Goal: Information Seeking & Learning: Learn about a topic

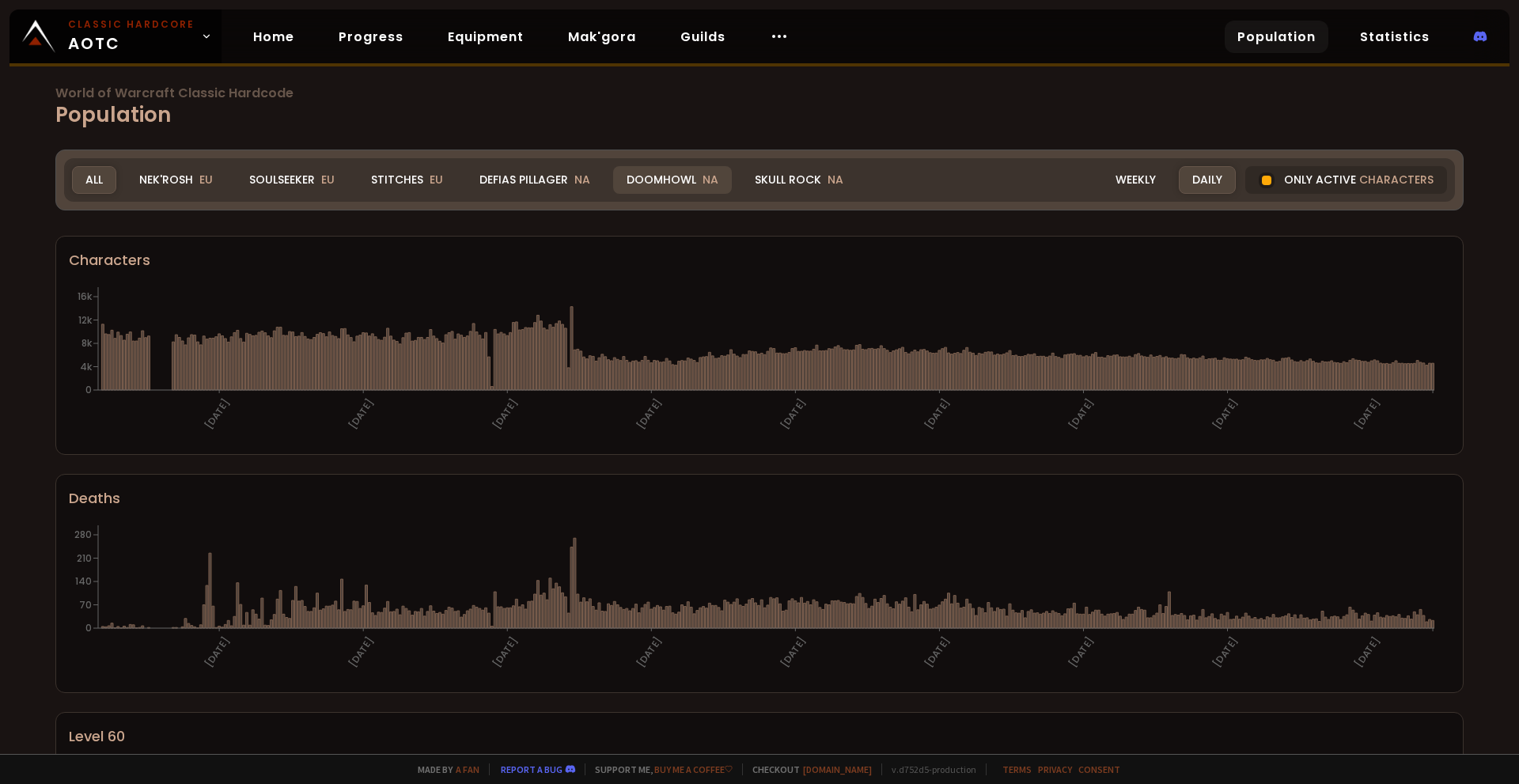
click at [672, 187] on div "Doomhowl NA" at bounding box center [672, 179] width 119 height 27
click at [570, 166] on div "Defias Pillager NA" at bounding box center [535, 179] width 138 height 27
click at [558, 186] on div "Defias Pillager NA" at bounding box center [535, 179] width 138 height 27
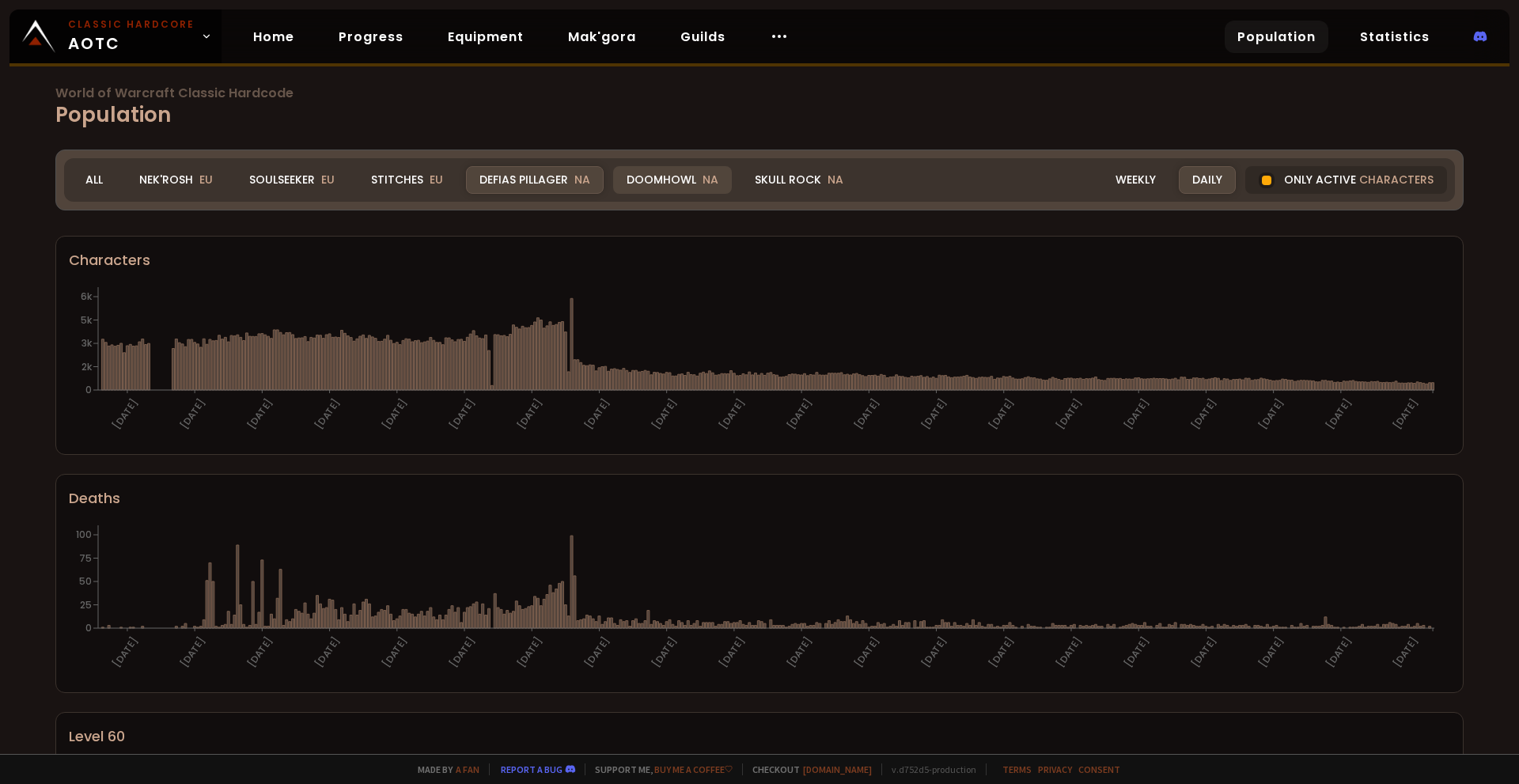
click at [665, 175] on div "Doomhowl NA" at bounding box center [672, 179] width 119 height 27
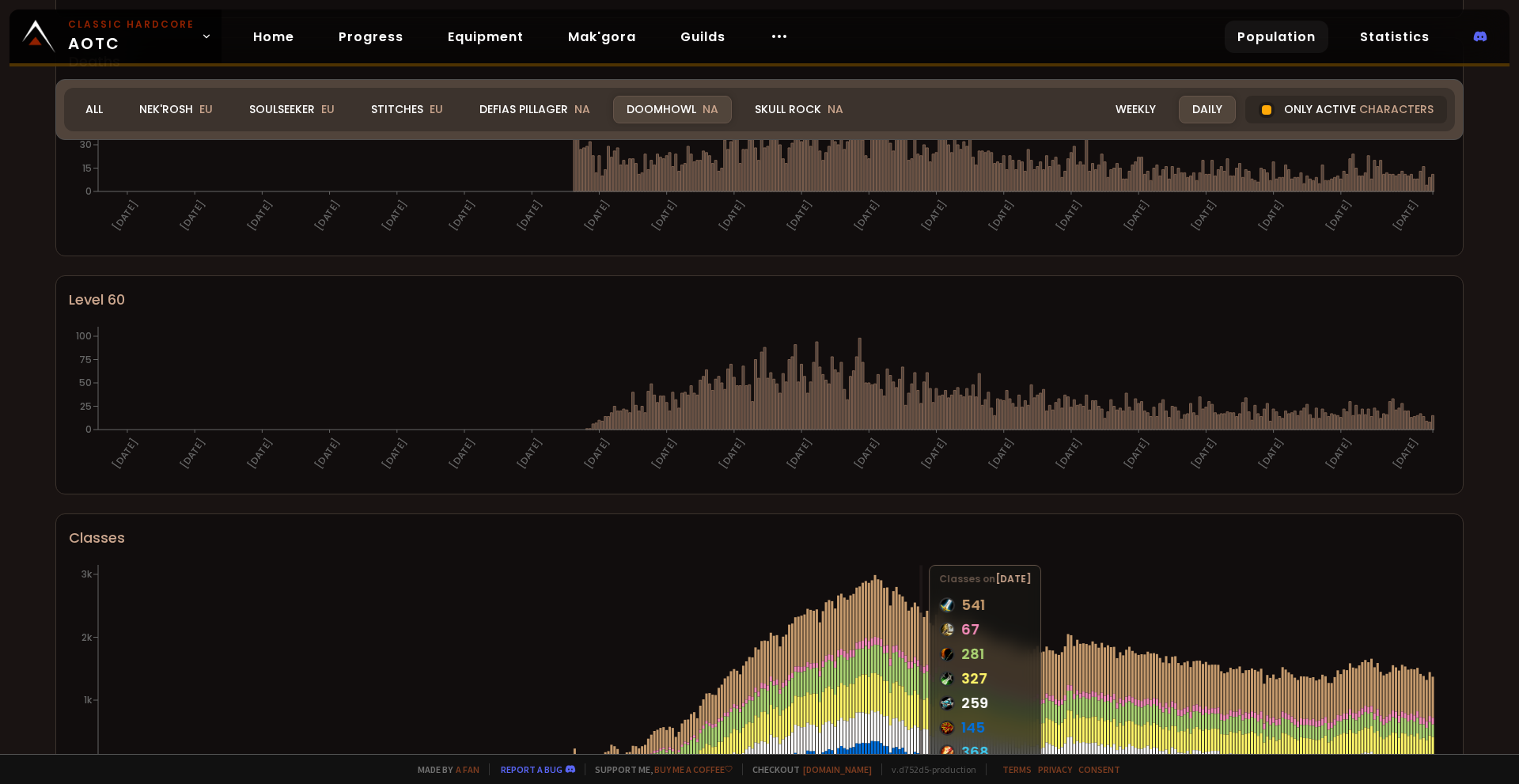
scroll to position [434, 0]
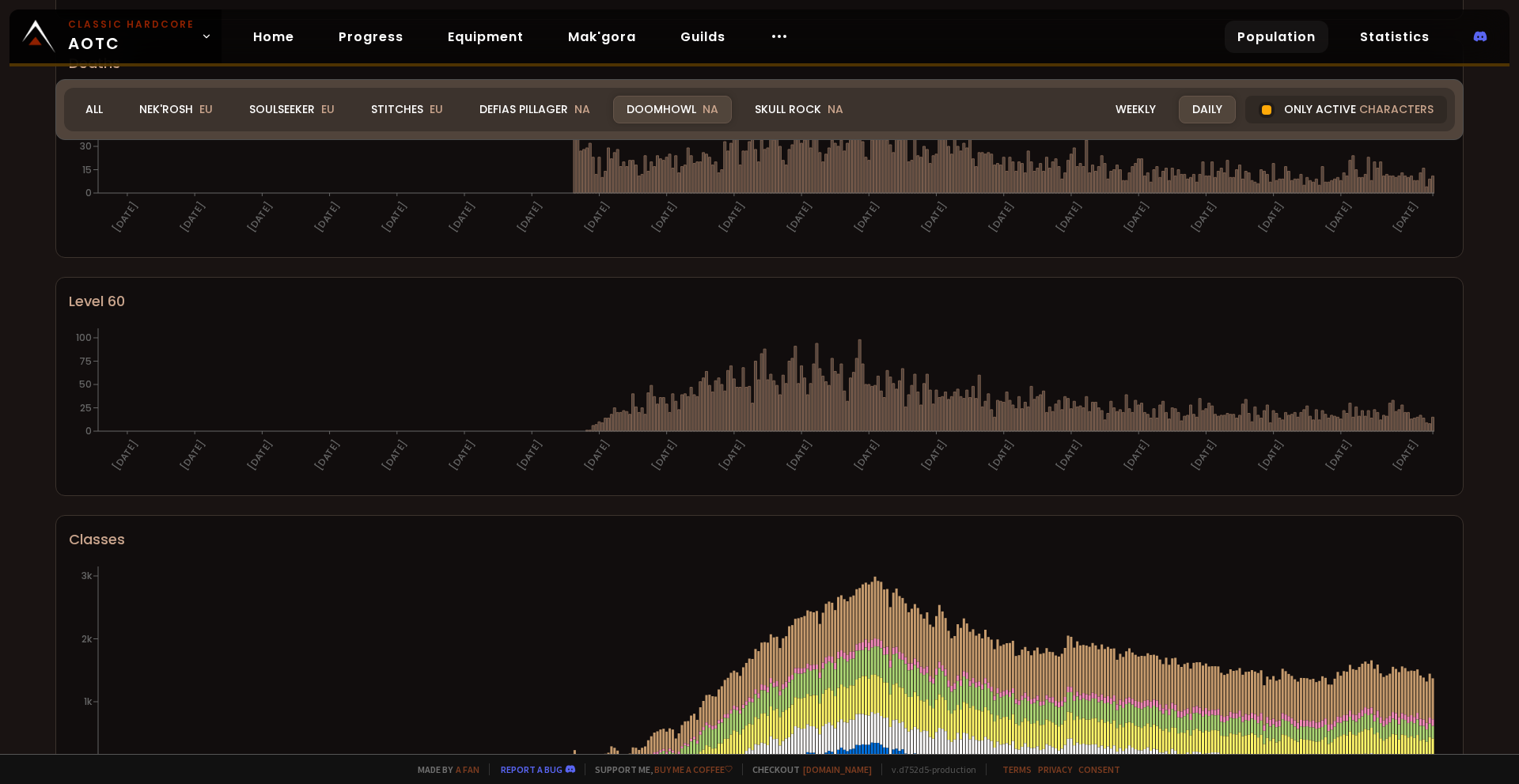
click at [1262, 32] on link "Population" at bounding box center [1277, 37] width 104 height 32
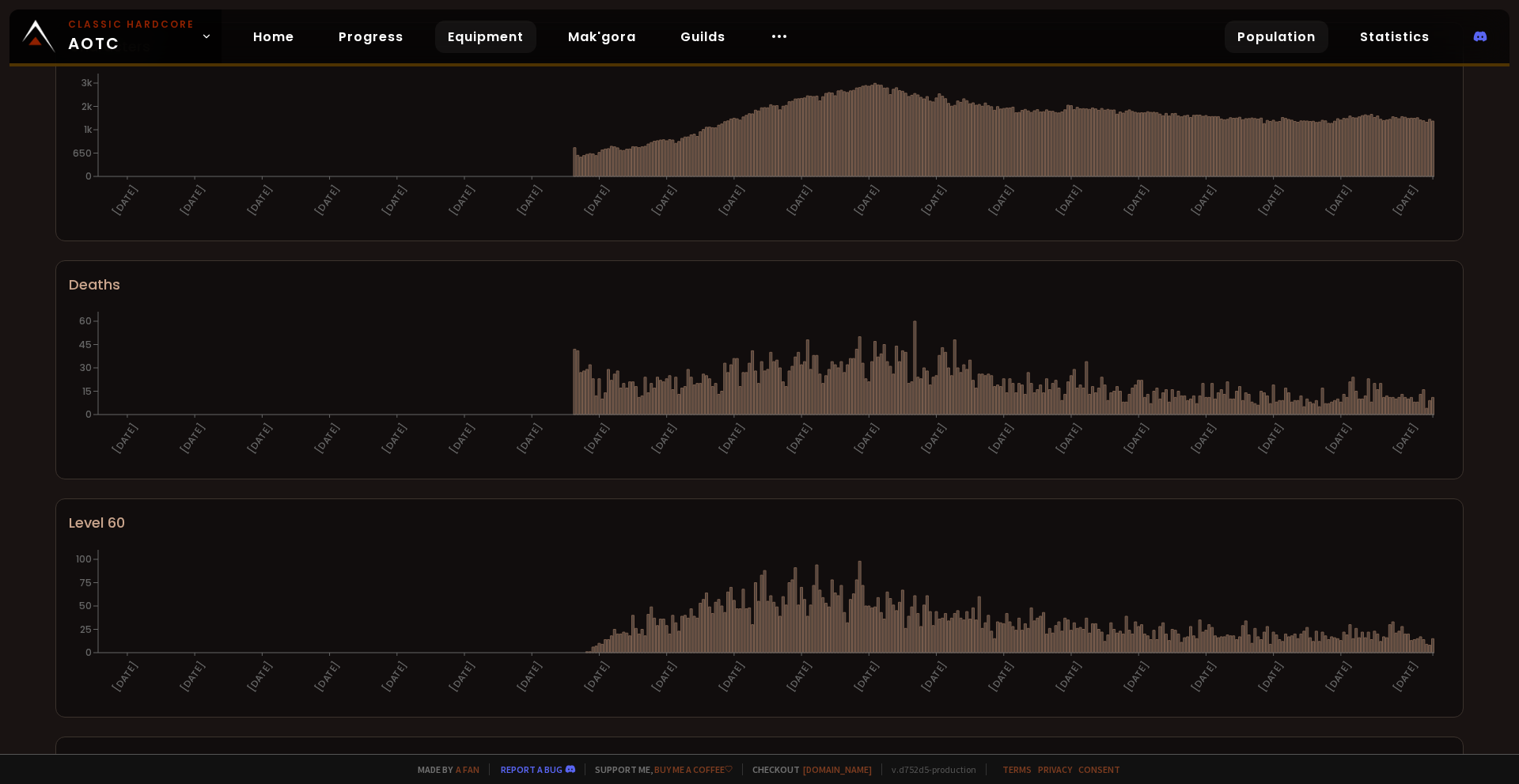
scroll to position [0, 0]
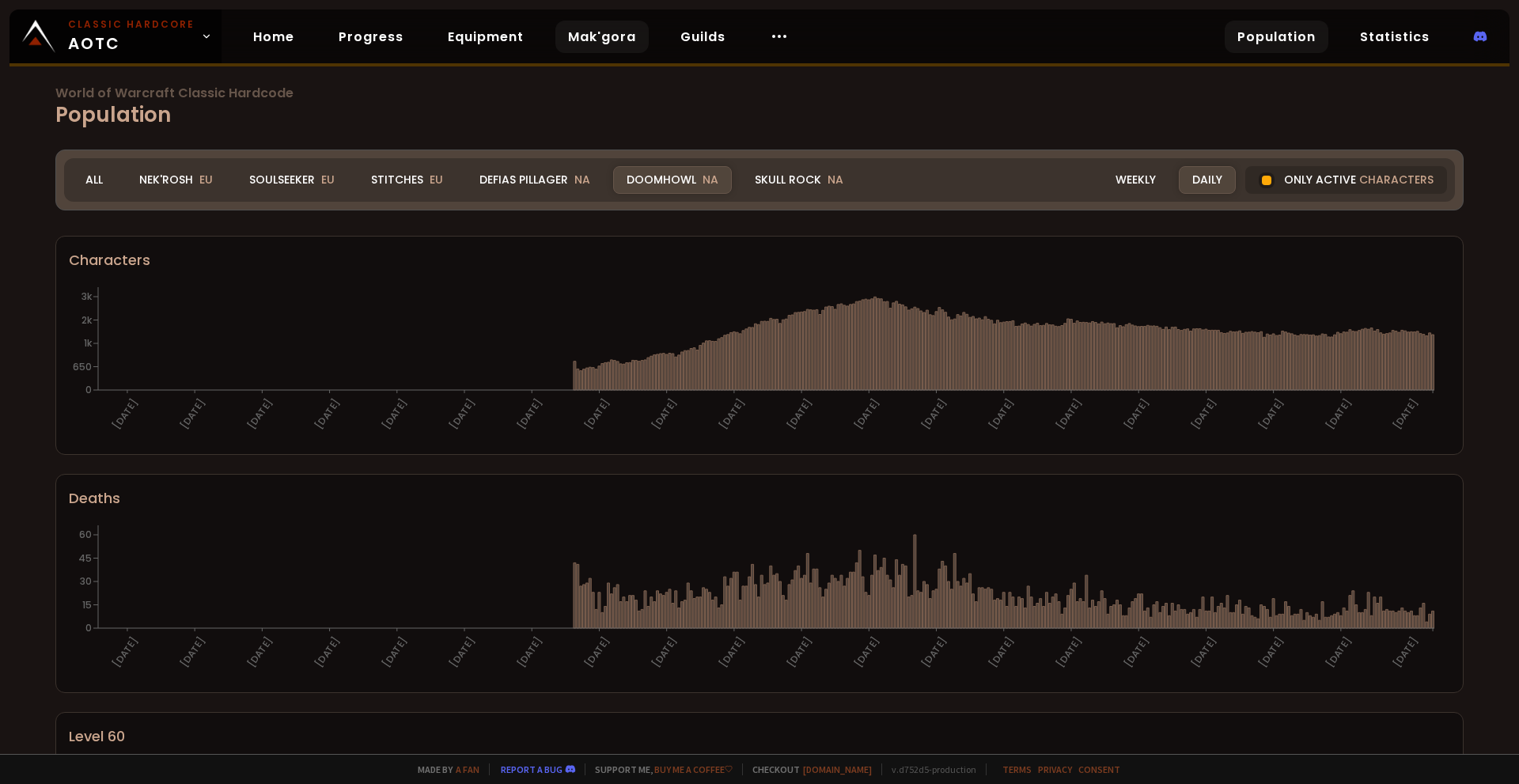
click at [589, 37] on link "Mak'gora" at bounding box center [602, 37] width 93 height 32
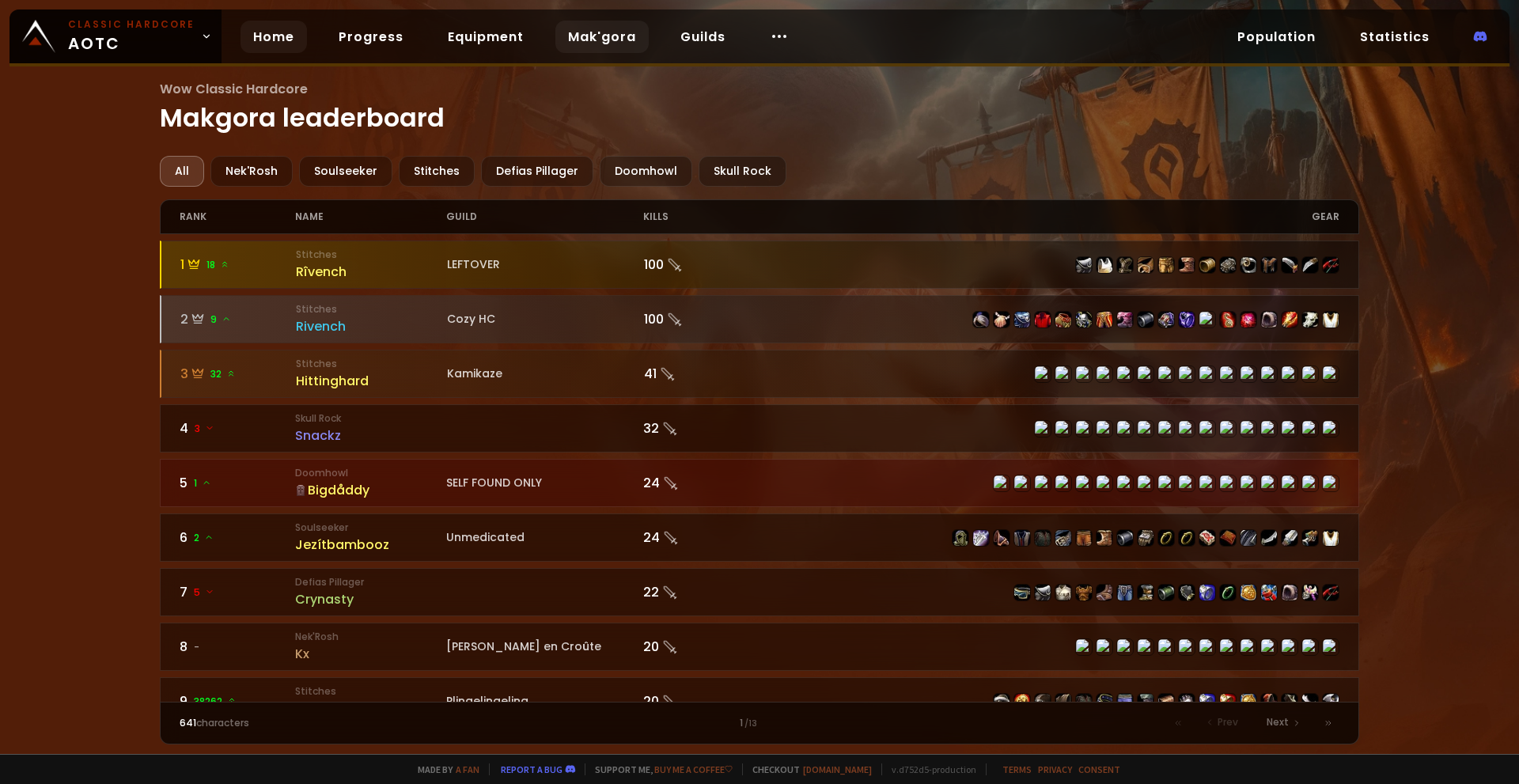
click at [245, 27] on link "Home" at bounding box center [274, 37] width 66 height 32
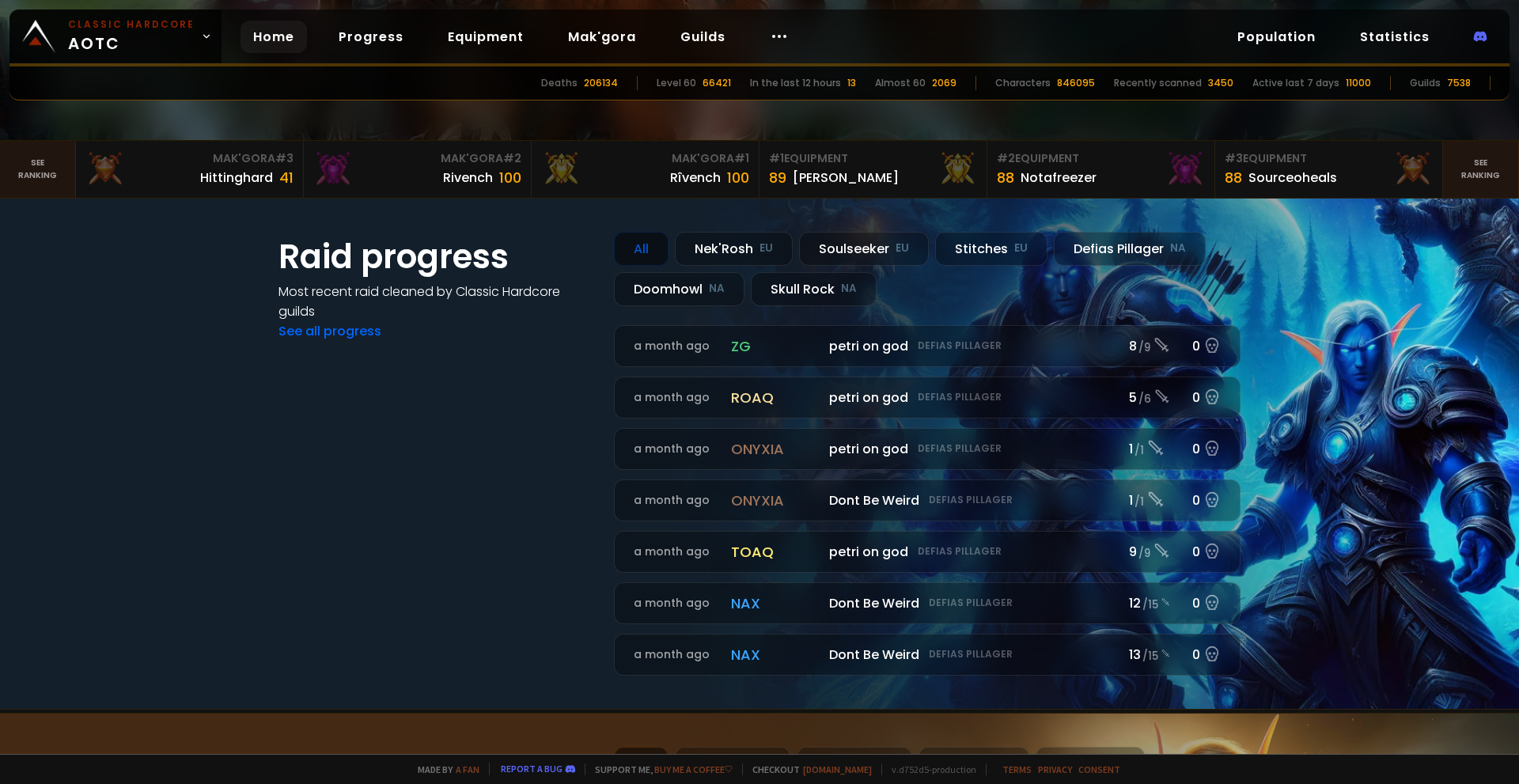
scroll to position [396, 0]
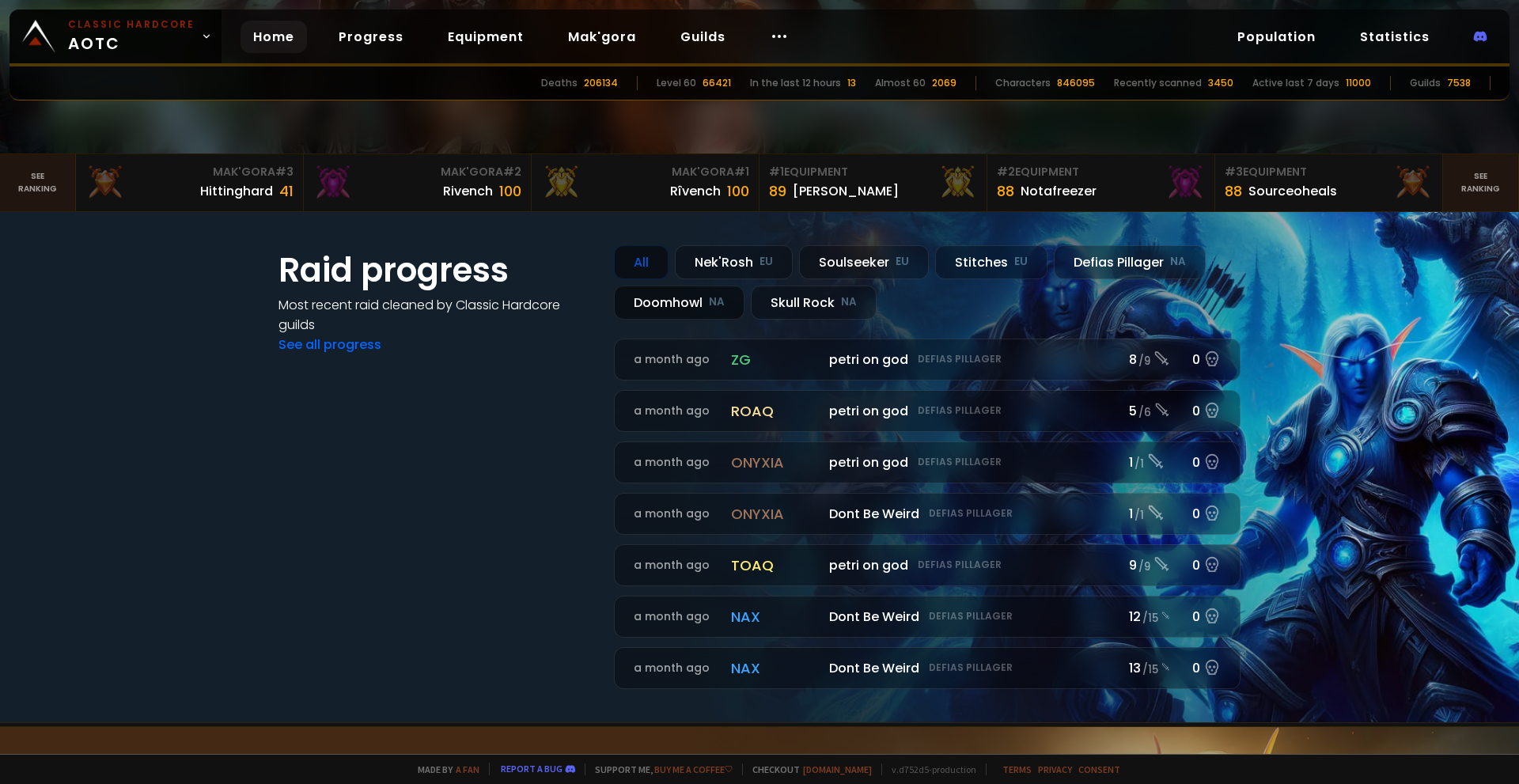
click at [670, 301] on div "Doomhowl NA" at bounding box center [679, 302] width 130 height 34
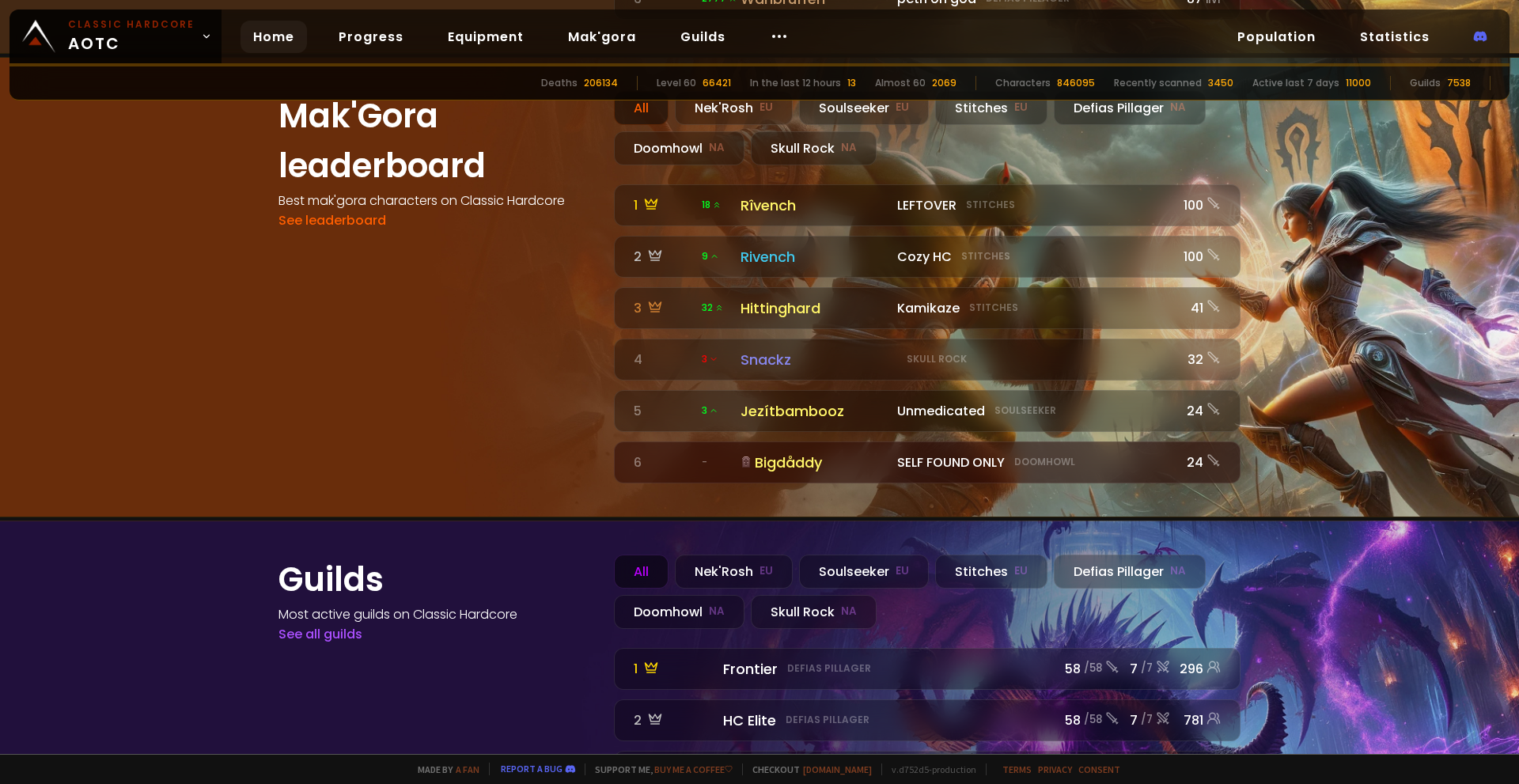
scroll to position [1734, 0]
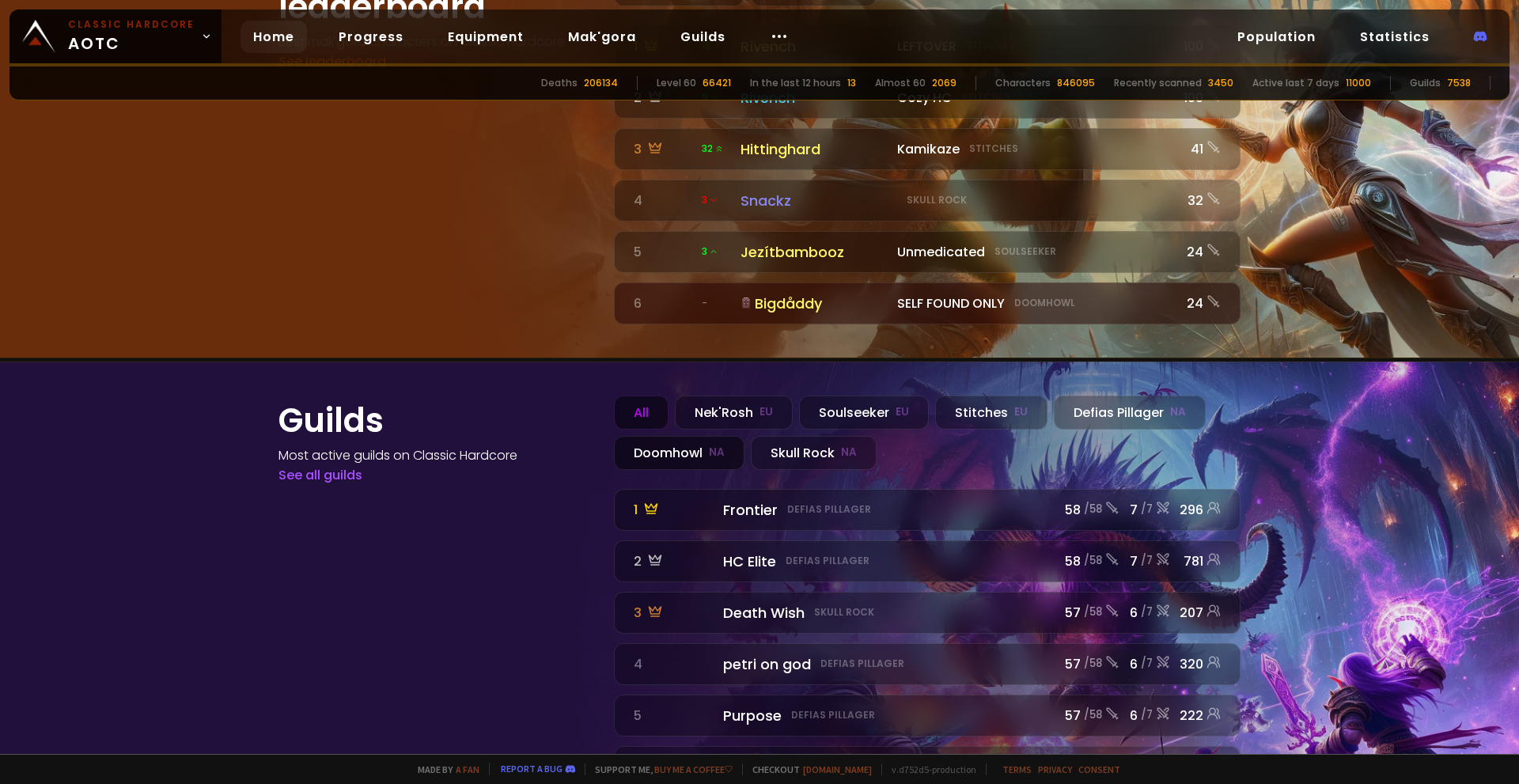
click at [685, 436] on div "Doomhowl NA" at bounding box center [679, 452] width 130 height 34
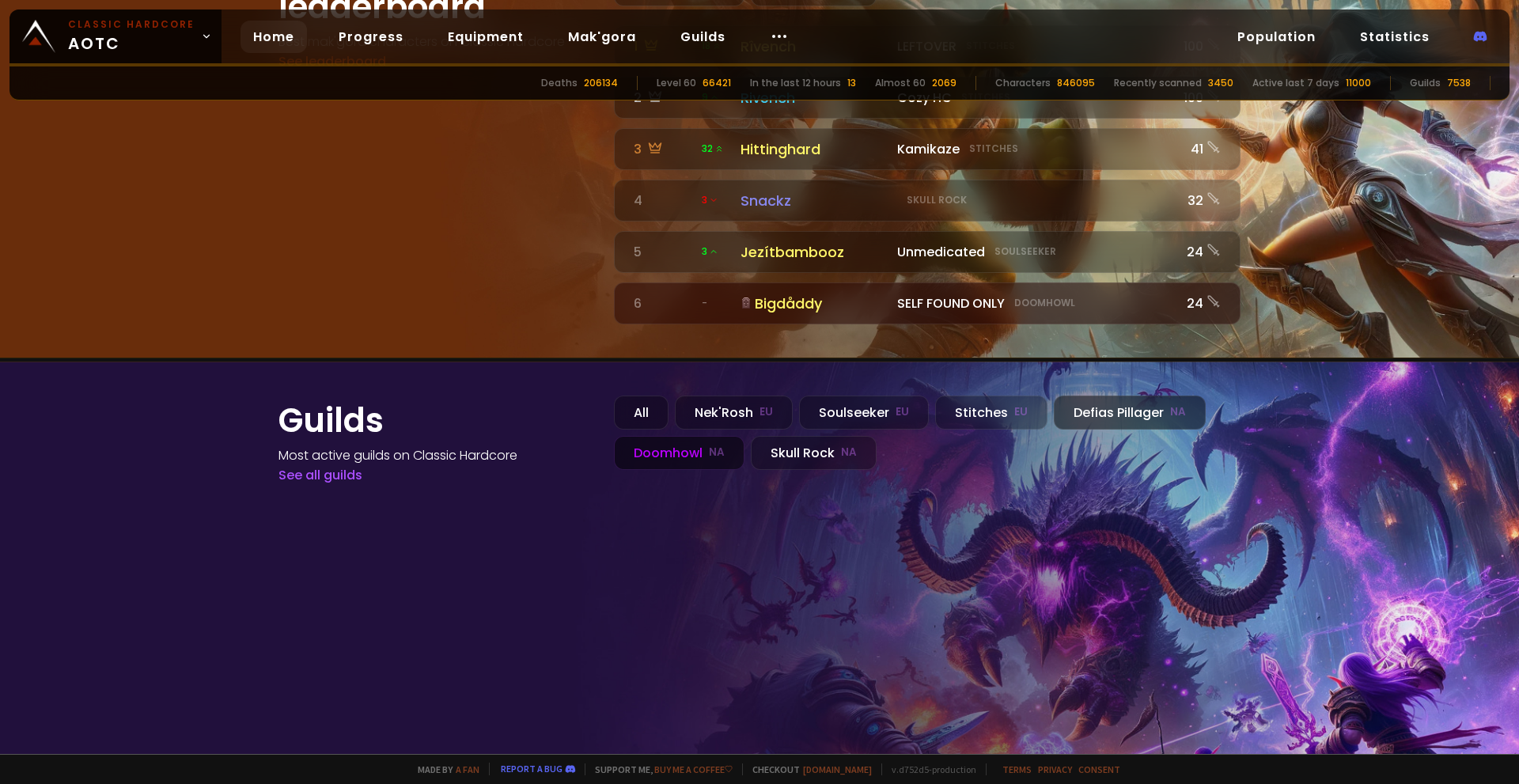
click at [1103, 396] on div "Defias Pillager NA" at bounding box center [1130, 412] width 152 height 34
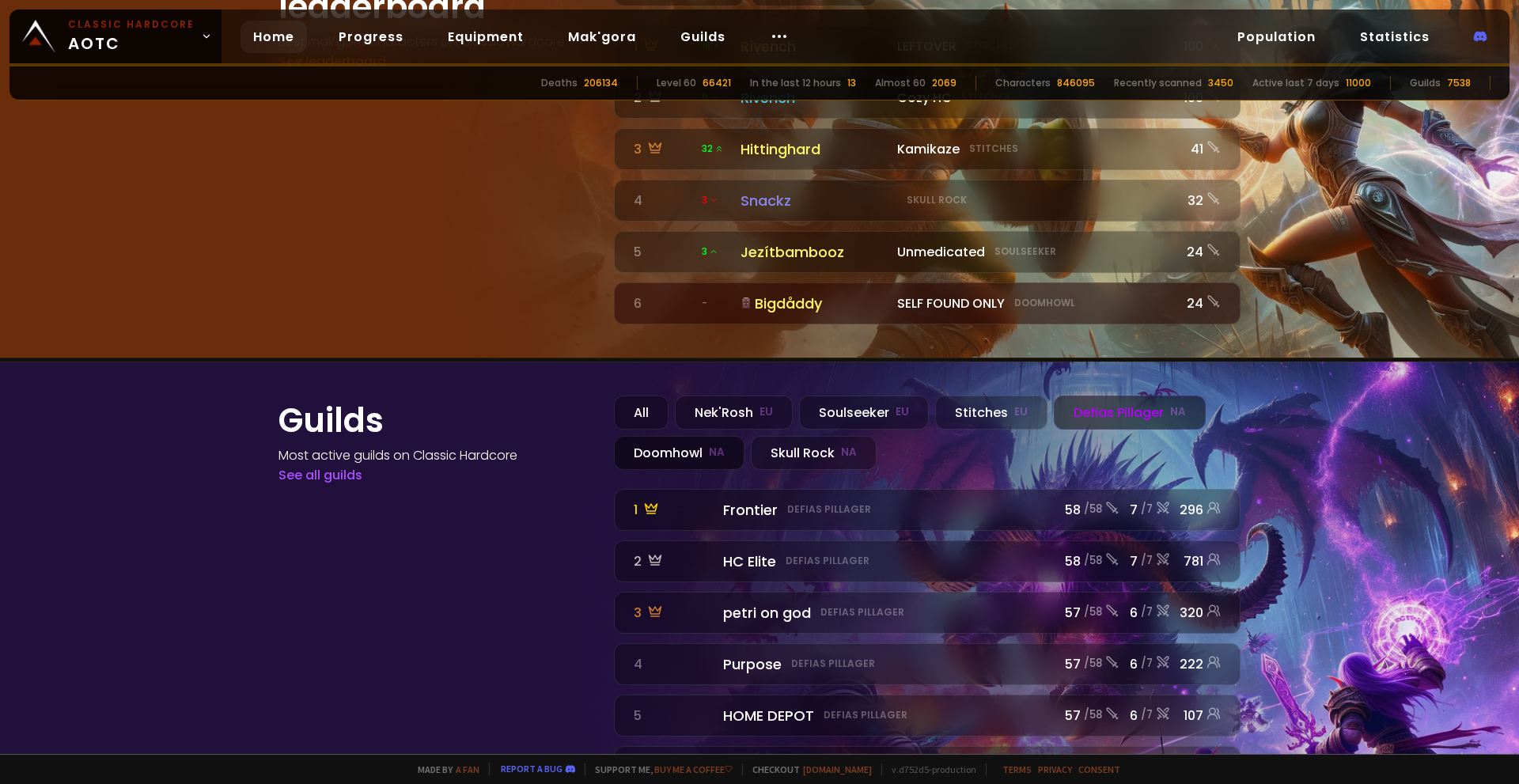
click at [680, 436] on div "Doomhowl NA" at bounding box center [679, 452] width 130 height 34
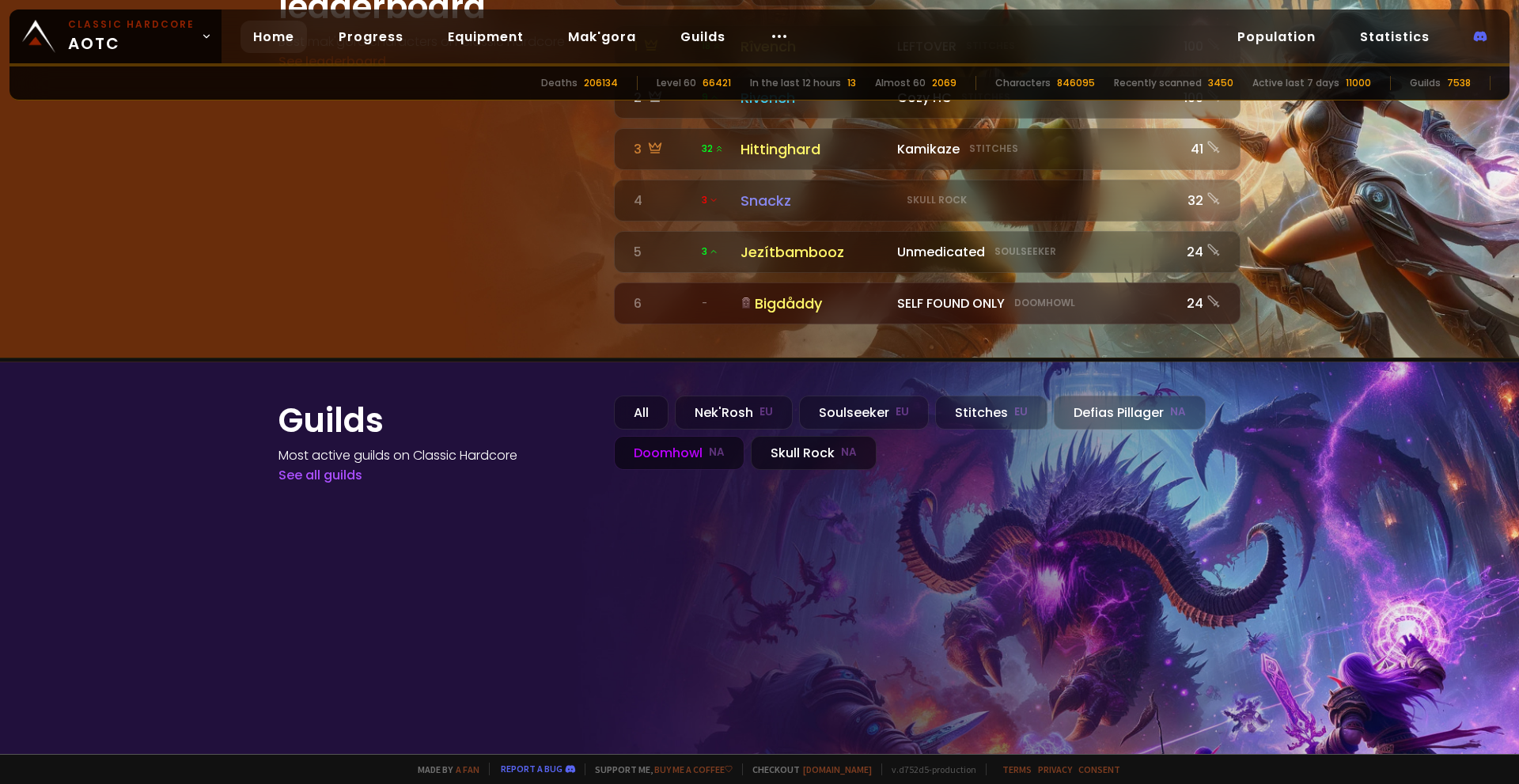
click at [784, 436] on div "Skull Rock NA" at bounding box center [814, 452] width 126 height 34
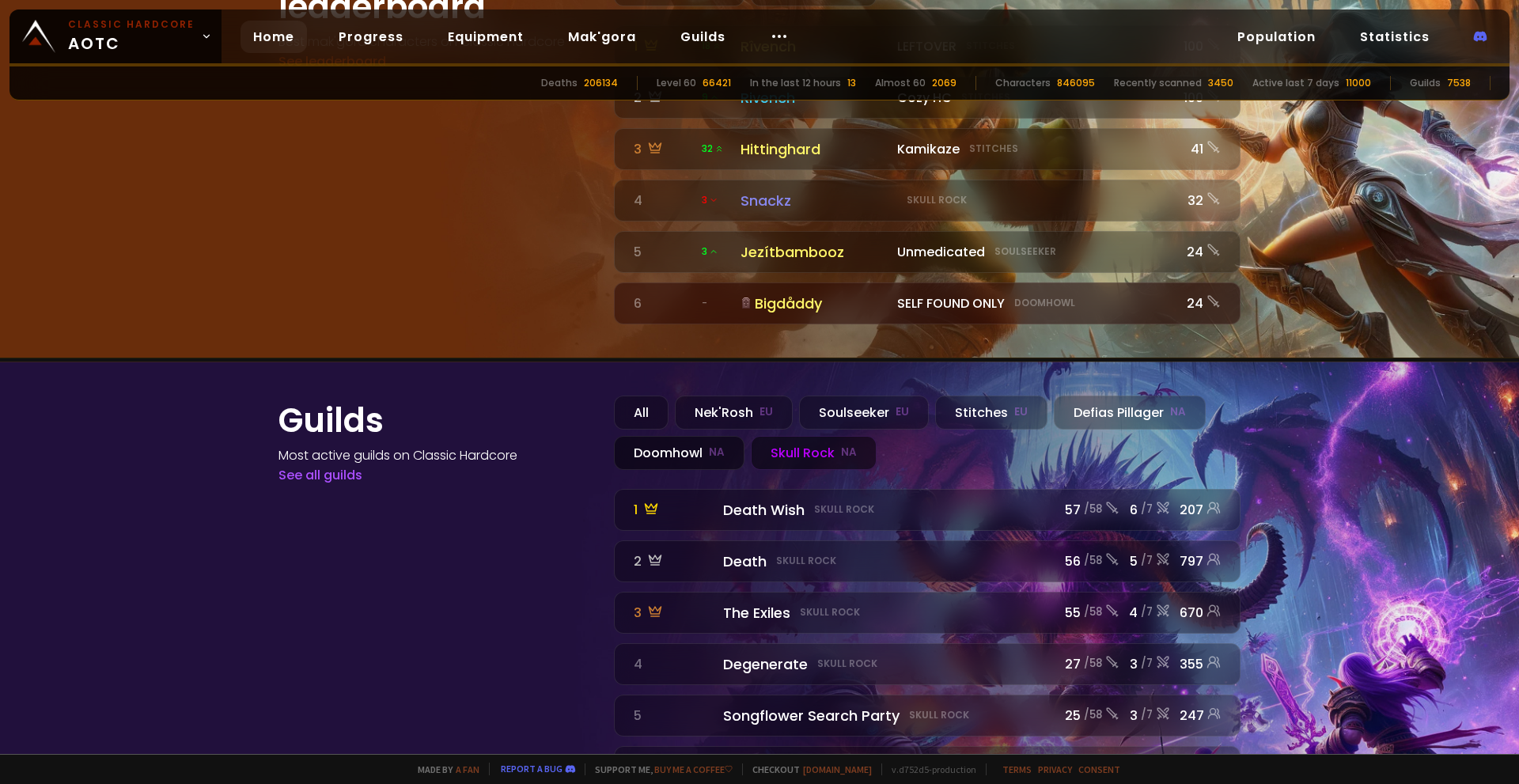
click at [686, 436] on div "Doomhowl NA" at bounding box center [679, 452] width 130 height 34
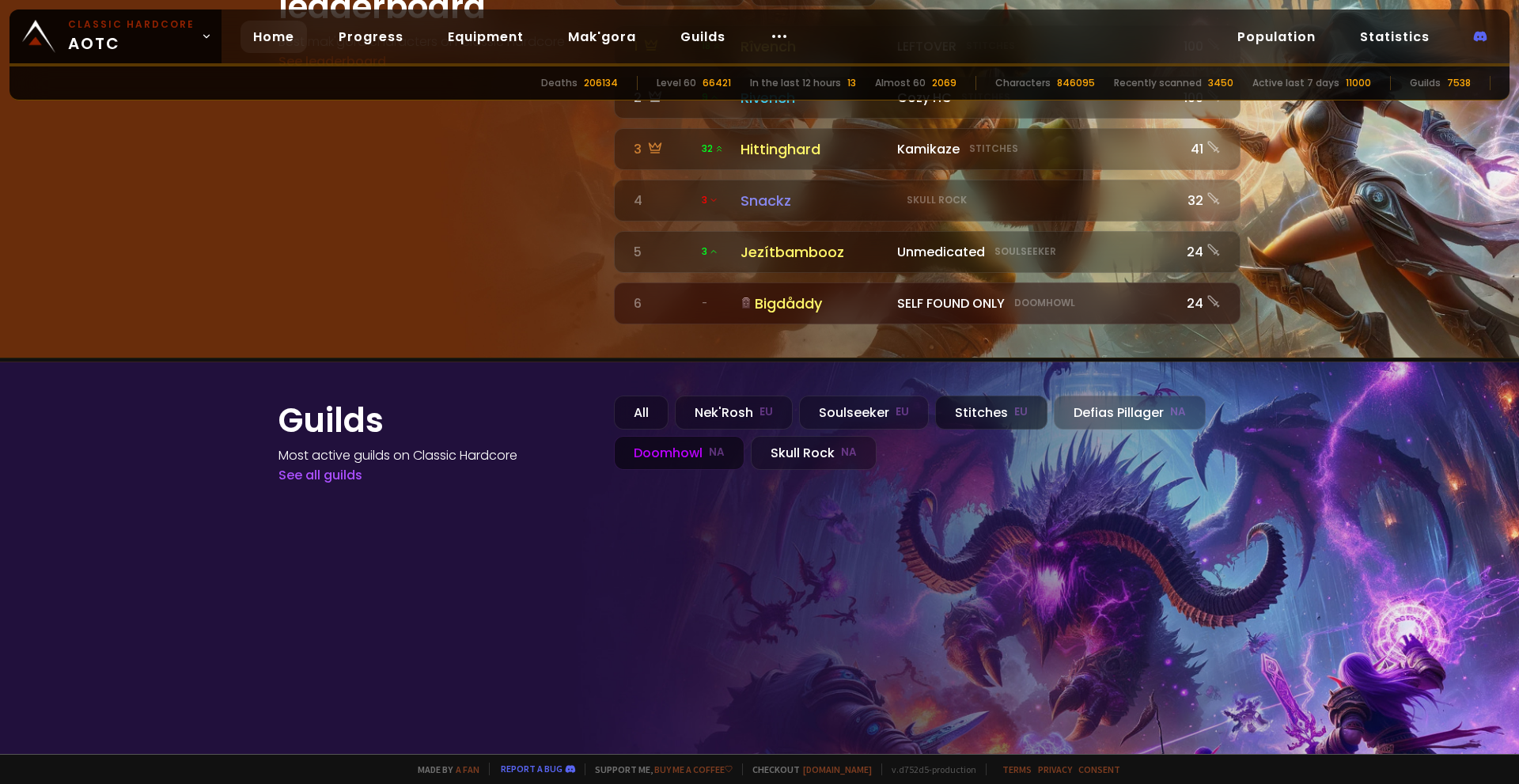
click at [1014, 404] on small "EU" at bounding box center [1021, 411] width 13 height 16
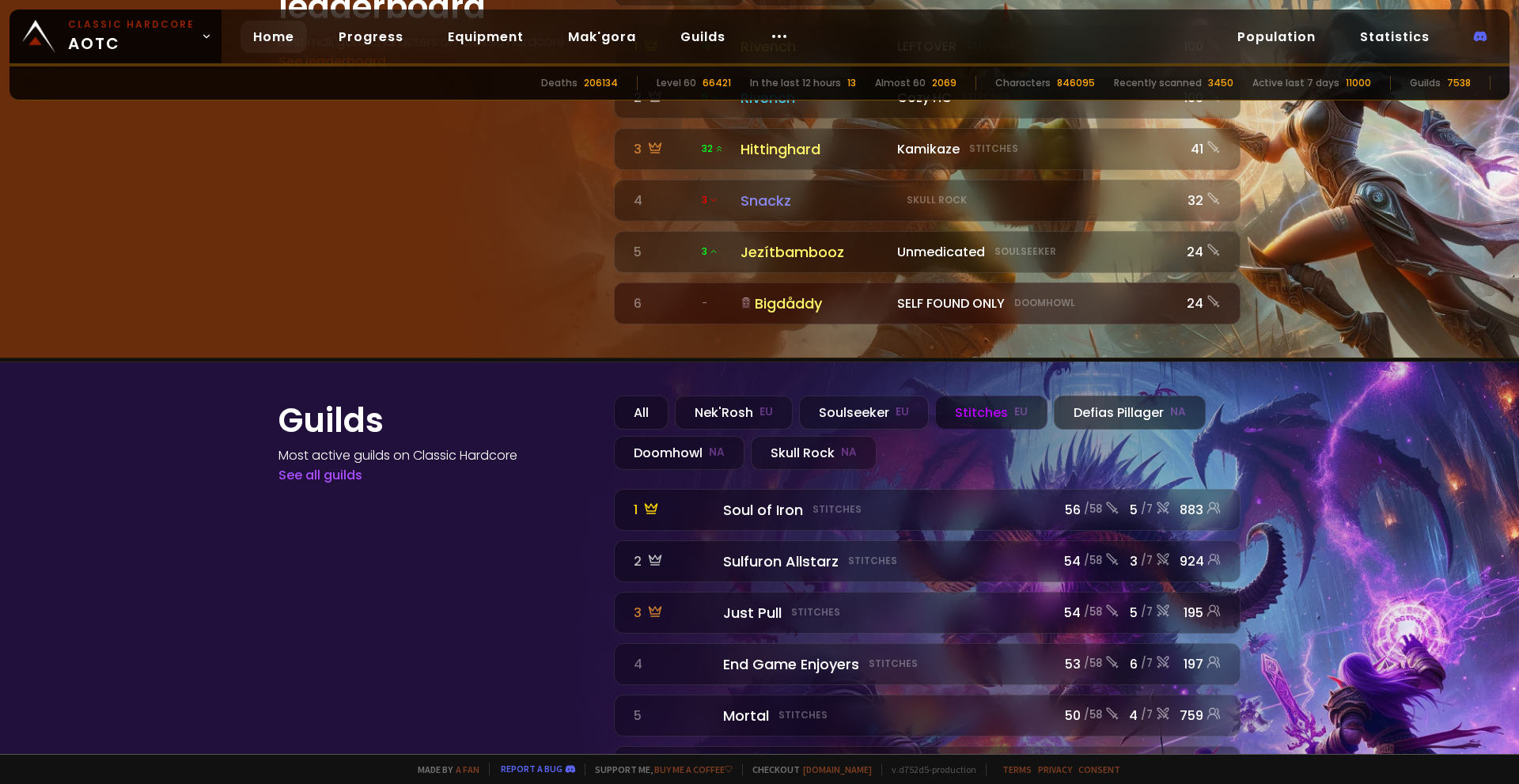
click at [1088, 396] on div "Defias Pillager NA" at bounding box center [1130, 412] width 152 height 34
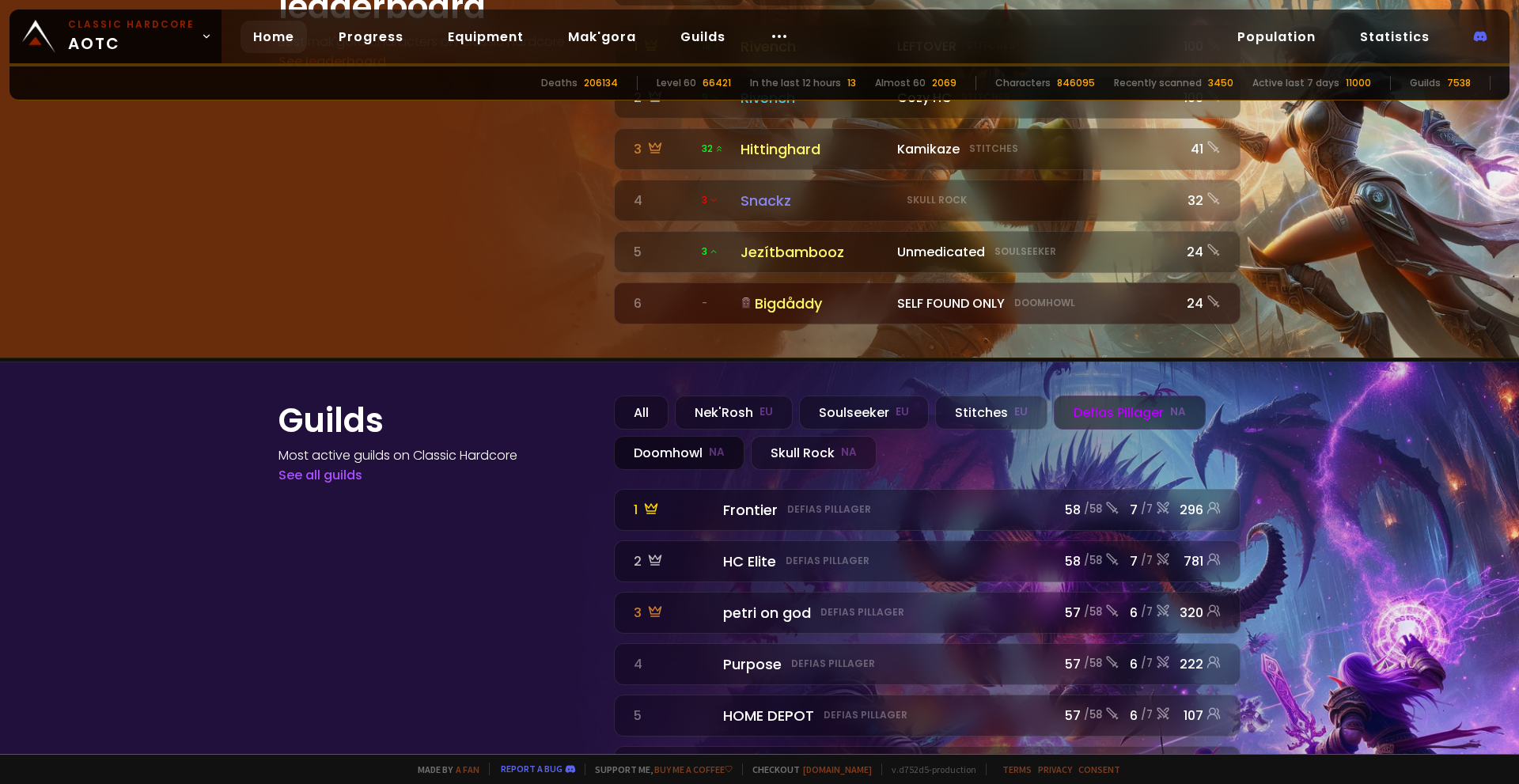
click at [623, 436] on div "Doomhowl NA" at bounding box center [679, 452] width 130 height 34
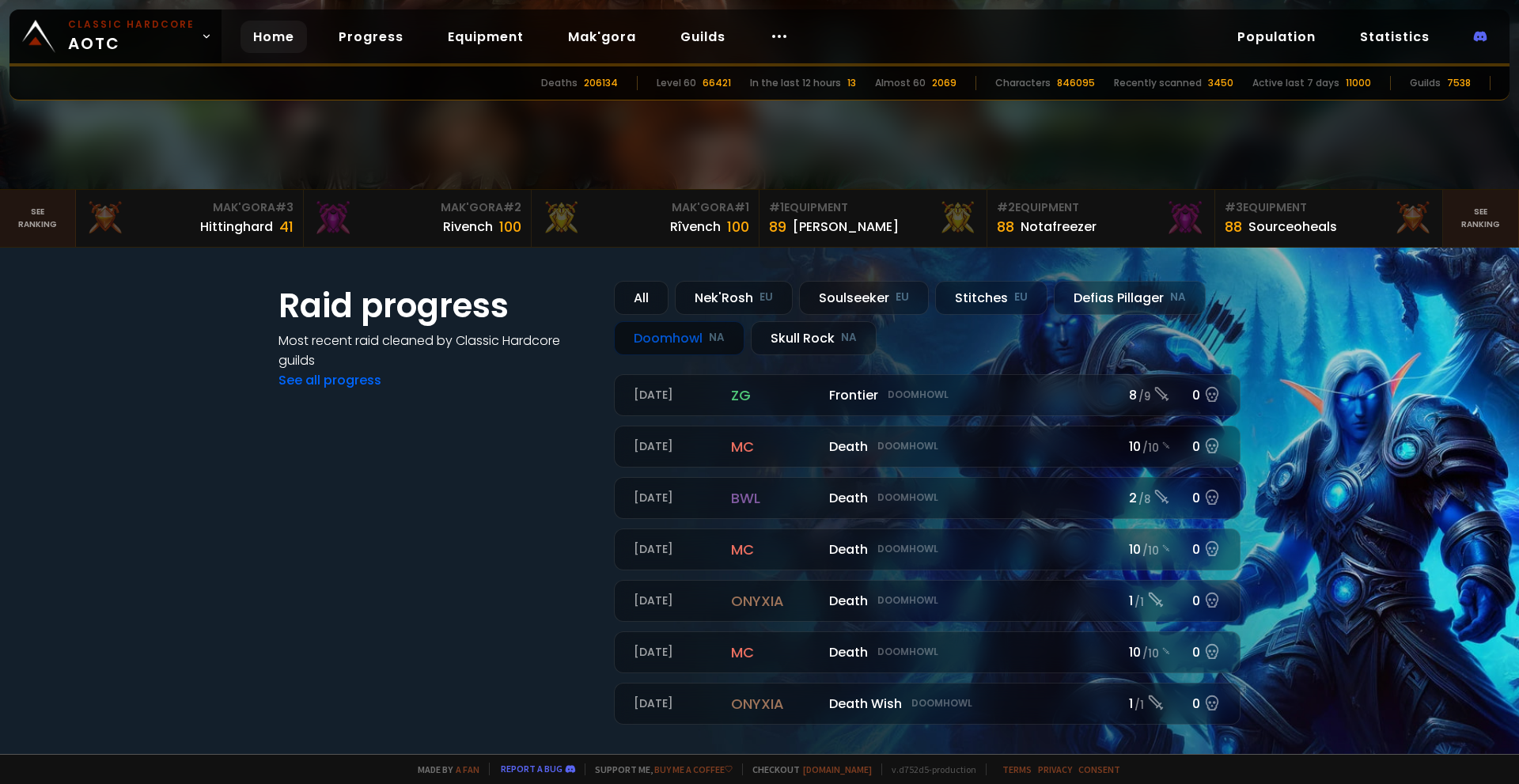
scroll to position [0, 0]
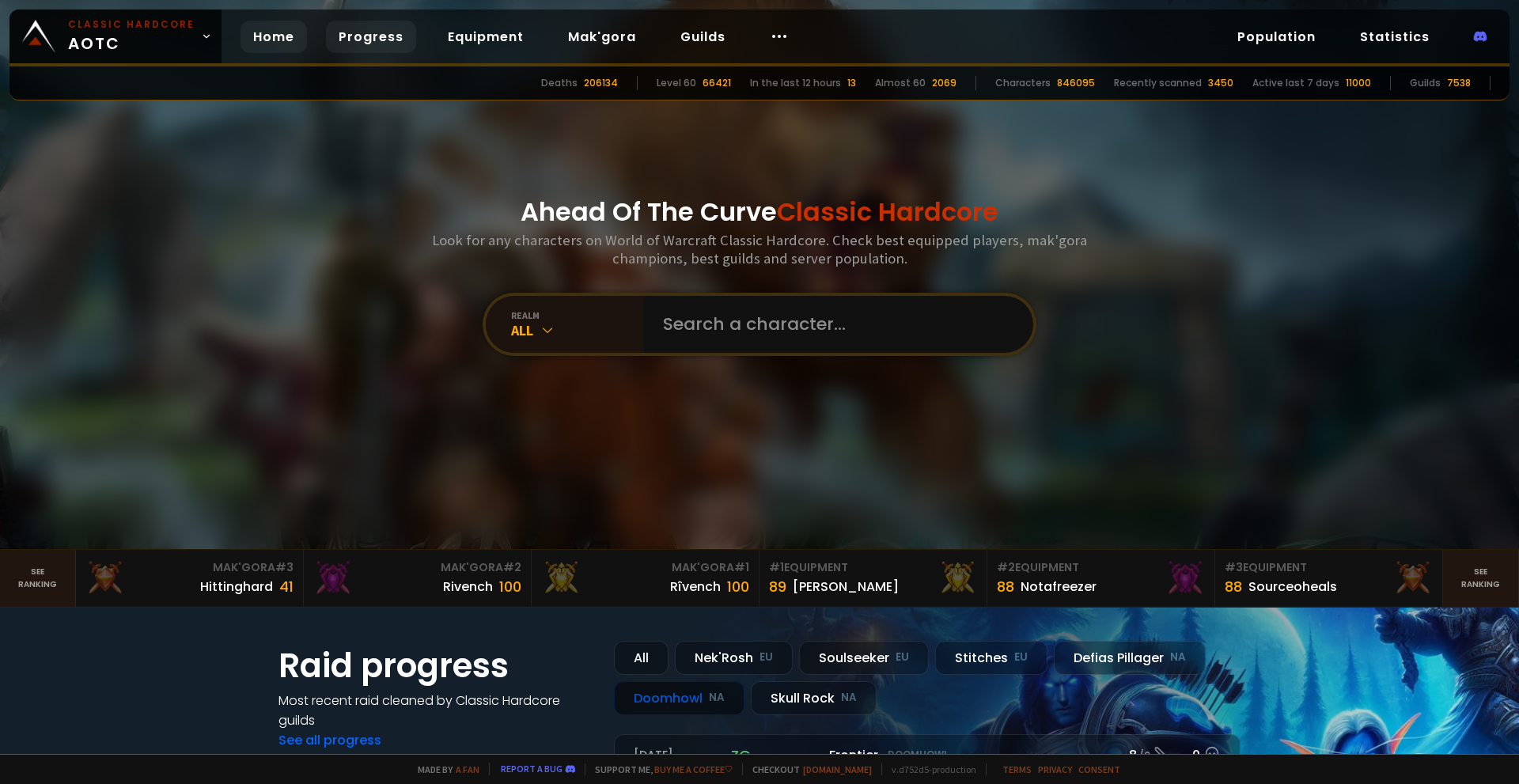
click at [358, 37] on link "Progress" at bounding box center [371, 37] width 90 height 32
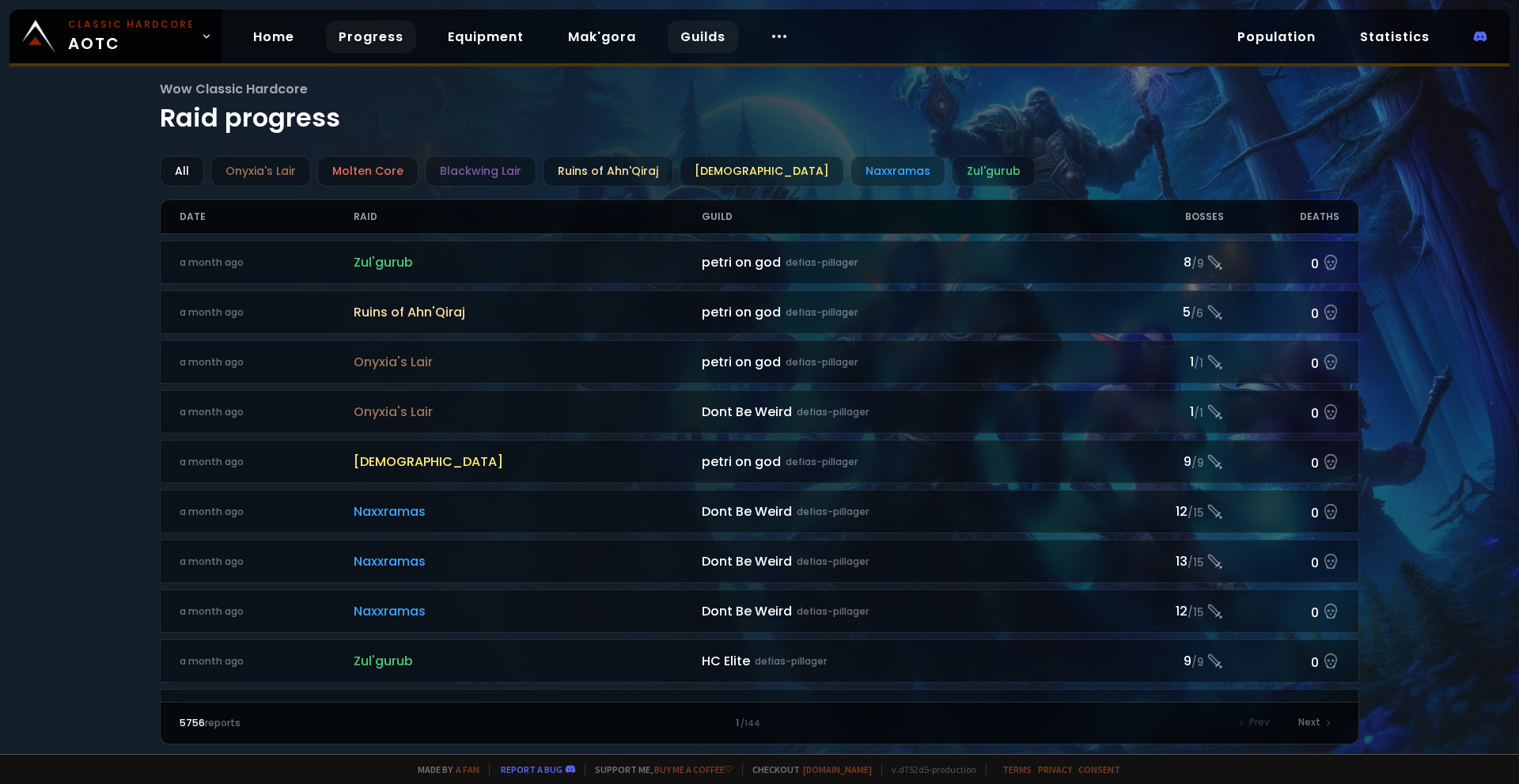
click at [683, 37] on link "Guilds" at bounding box center [703, 37] width 71 height 32
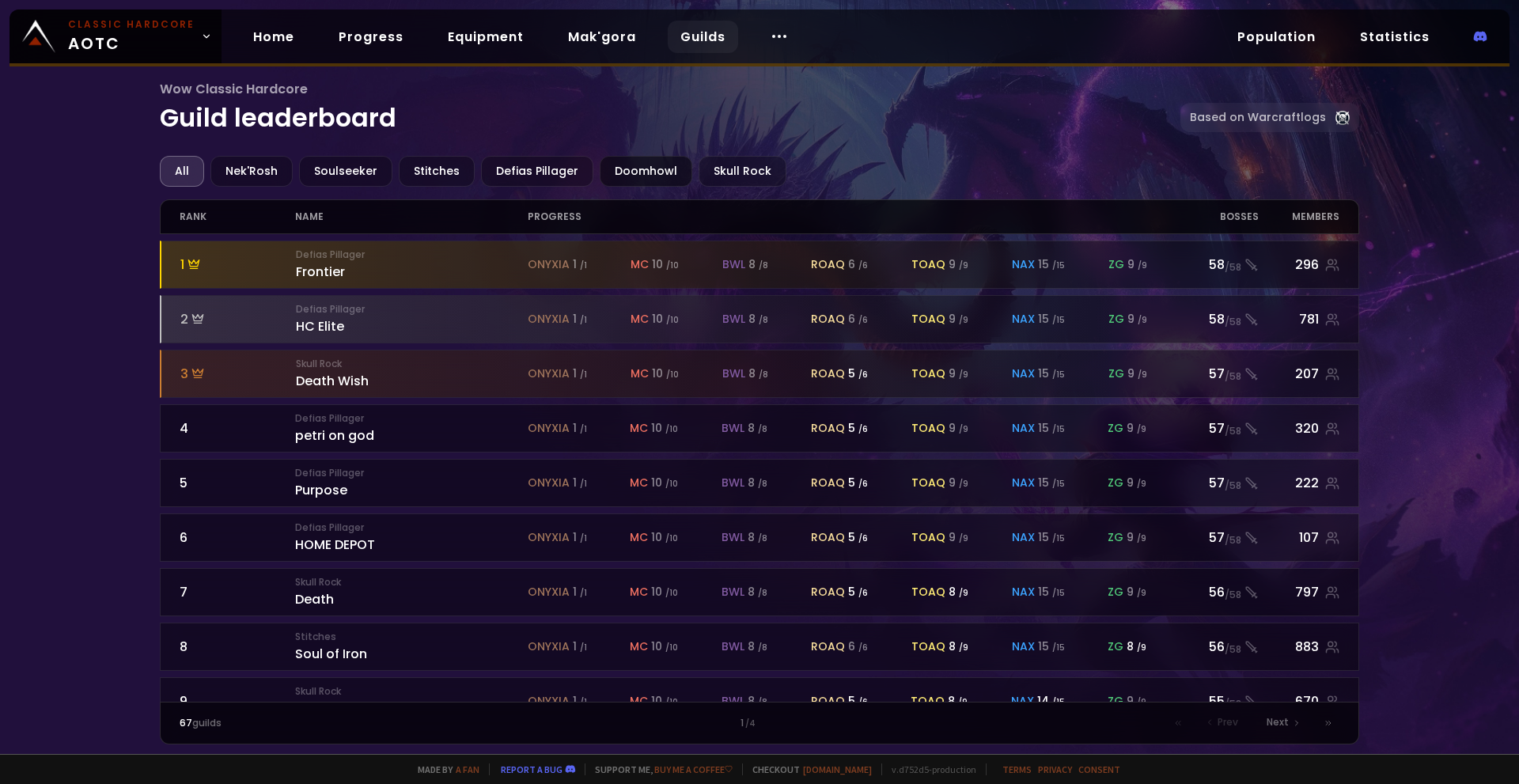
click at [664, 169] on div "Doomhowl" at bounding box center [647, 171] width 93 height 31
